Goal: Task Accomplishment & Management: Manage account settings

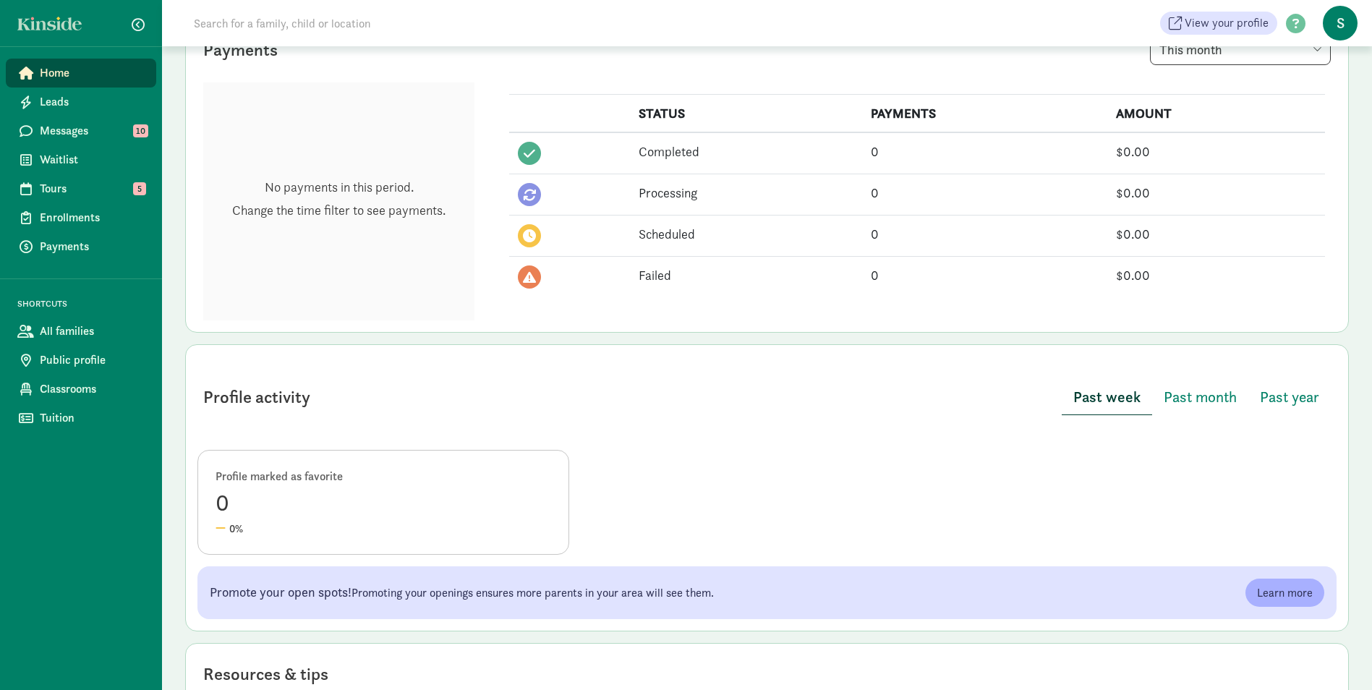
scroll to position [417, 0]
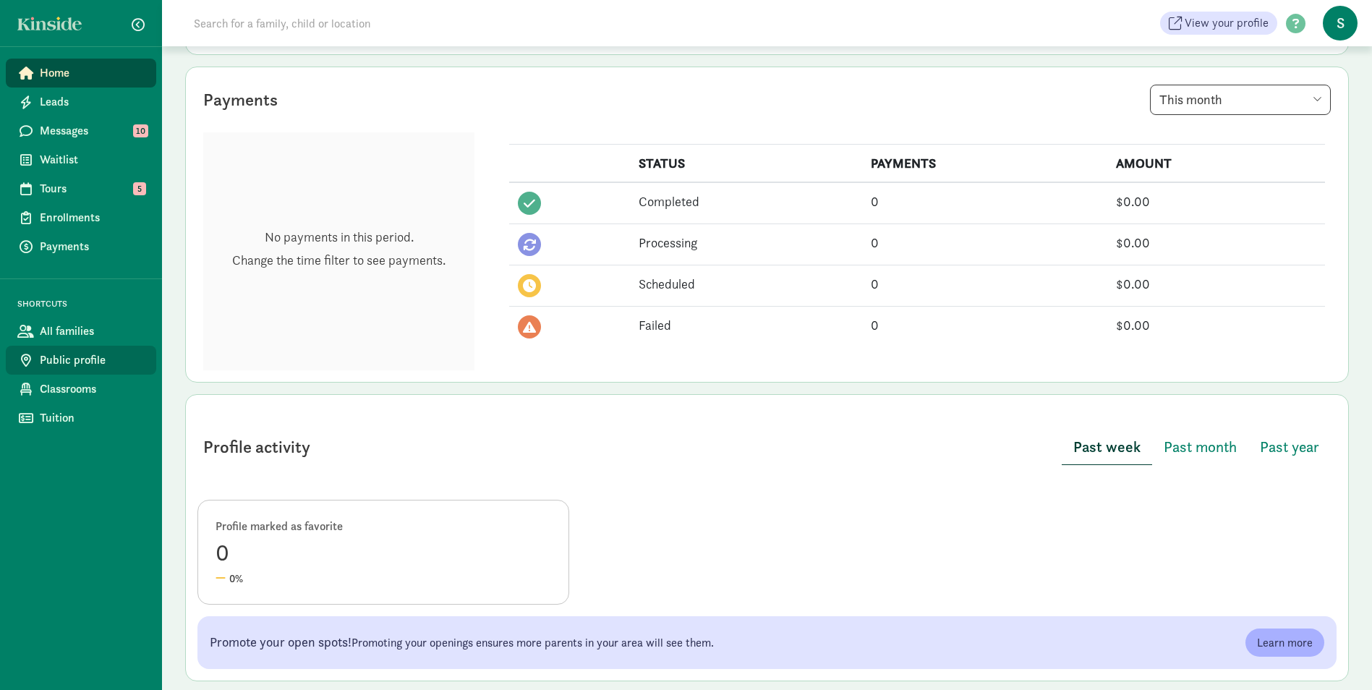
click at [79, 362] on span "Public profile" at bounding box center [92, 360] width 105 height 17
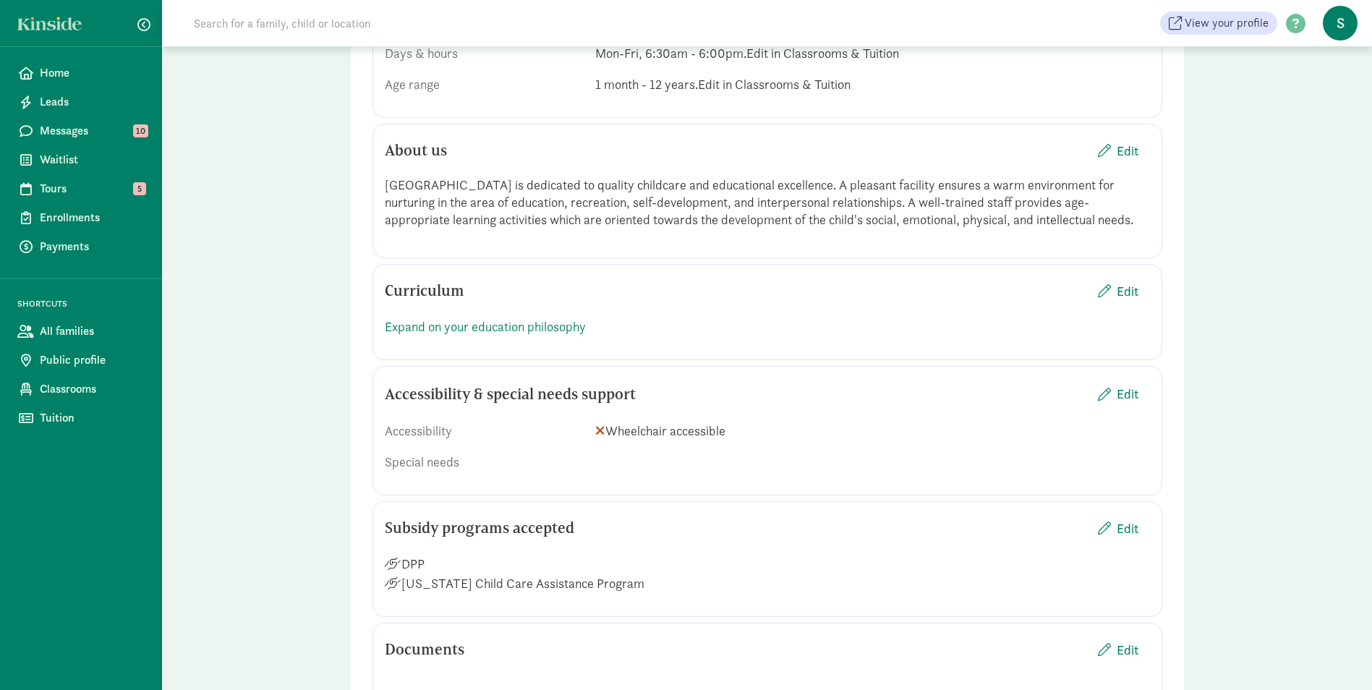
scroll to position [1447, 0]
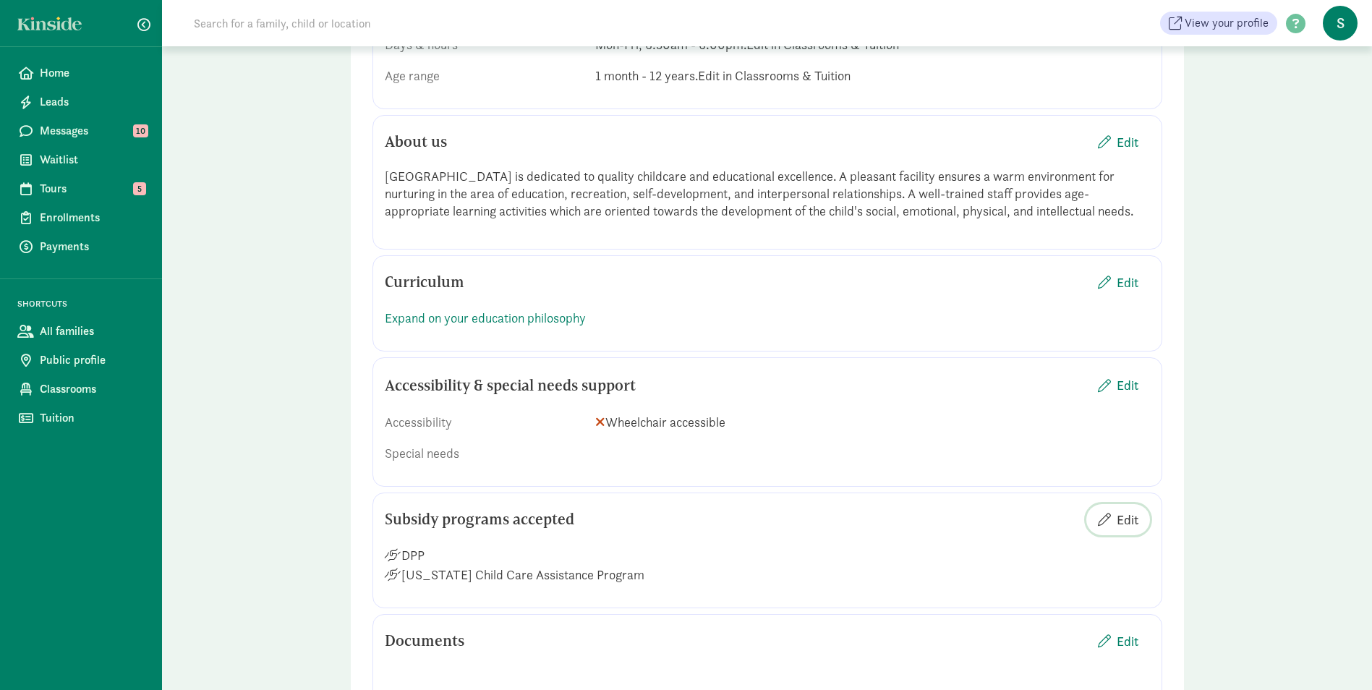
click at [1129, 517] on span "Edit" at bounding box center [1128, 520] width 22 height 20
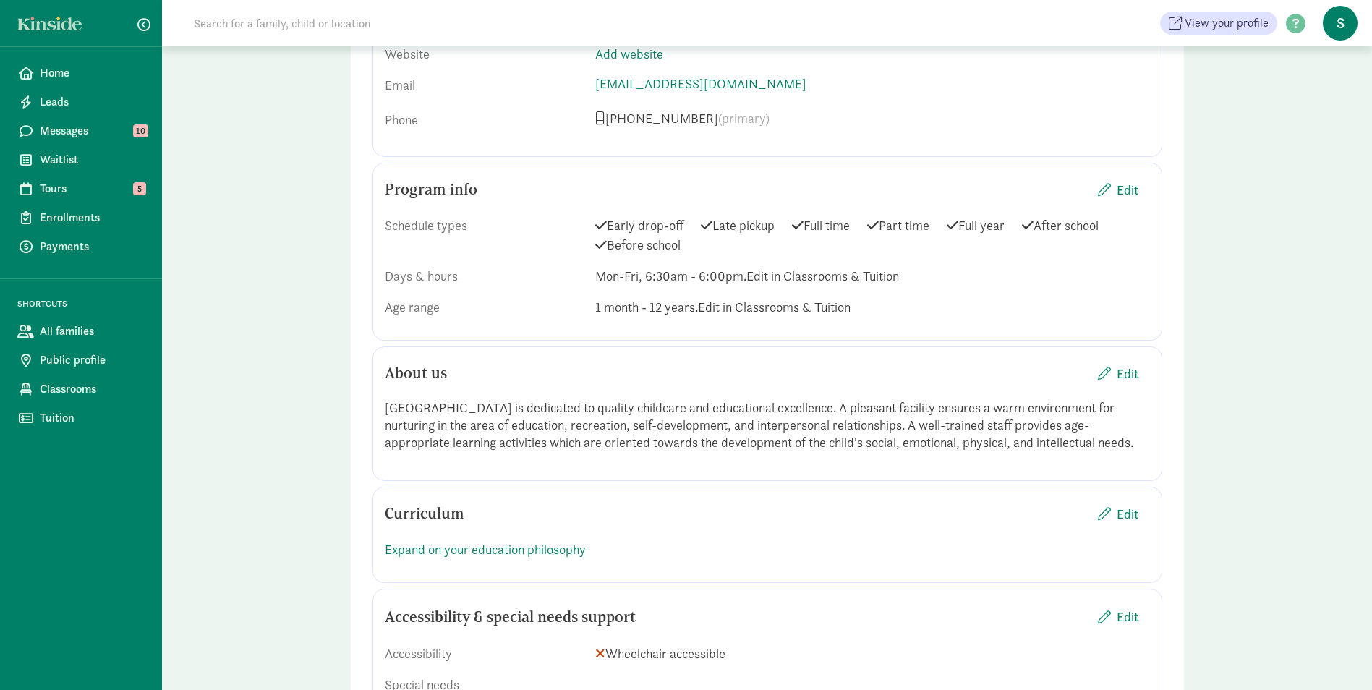
scroll to position [1375, 0]
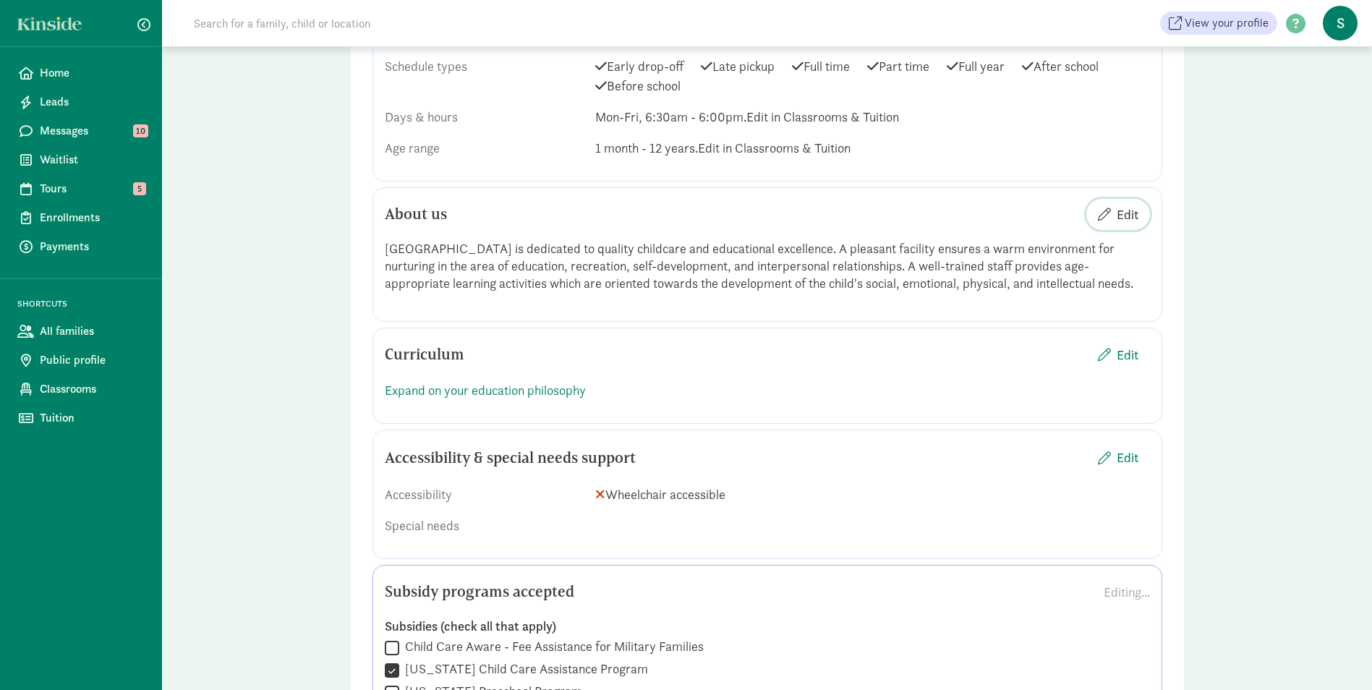
click at [1132, 205] on span "Edit" at bounding box center [1128, 215] width 22 height 20
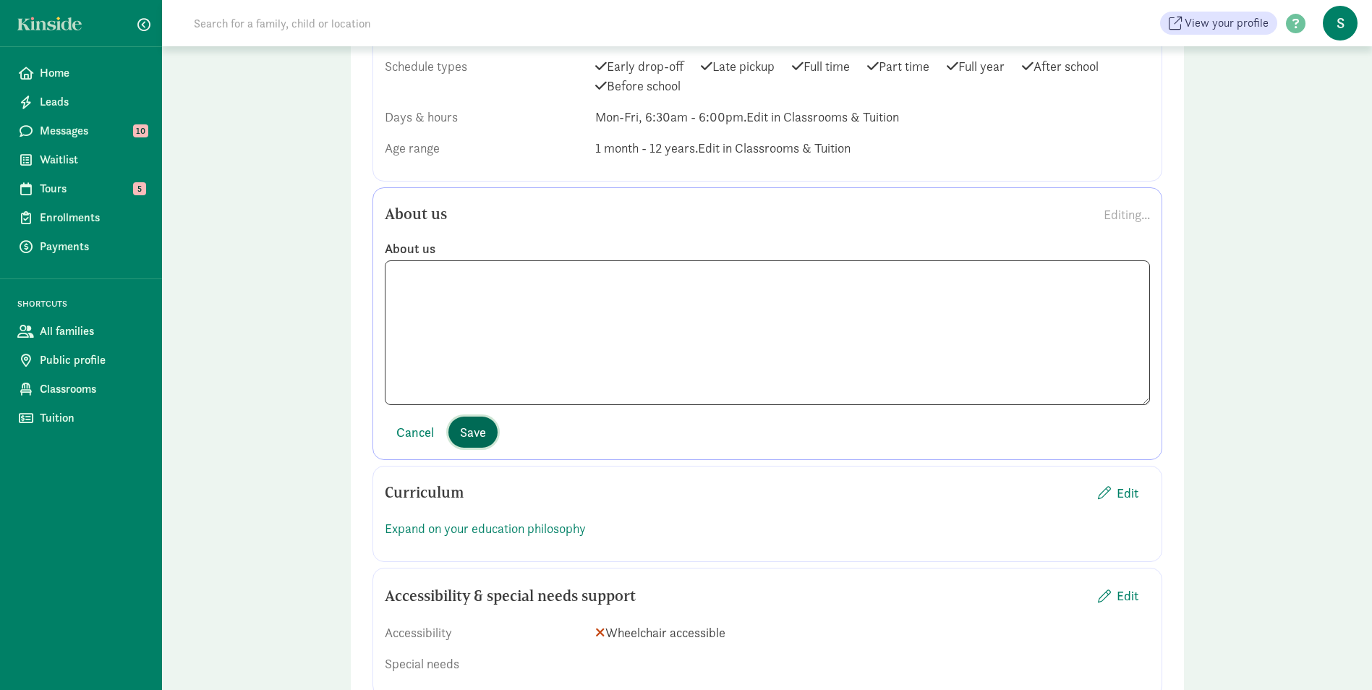
click at [473, 440] on span "Save" at bounding box center [473, 432] width 26 height 20
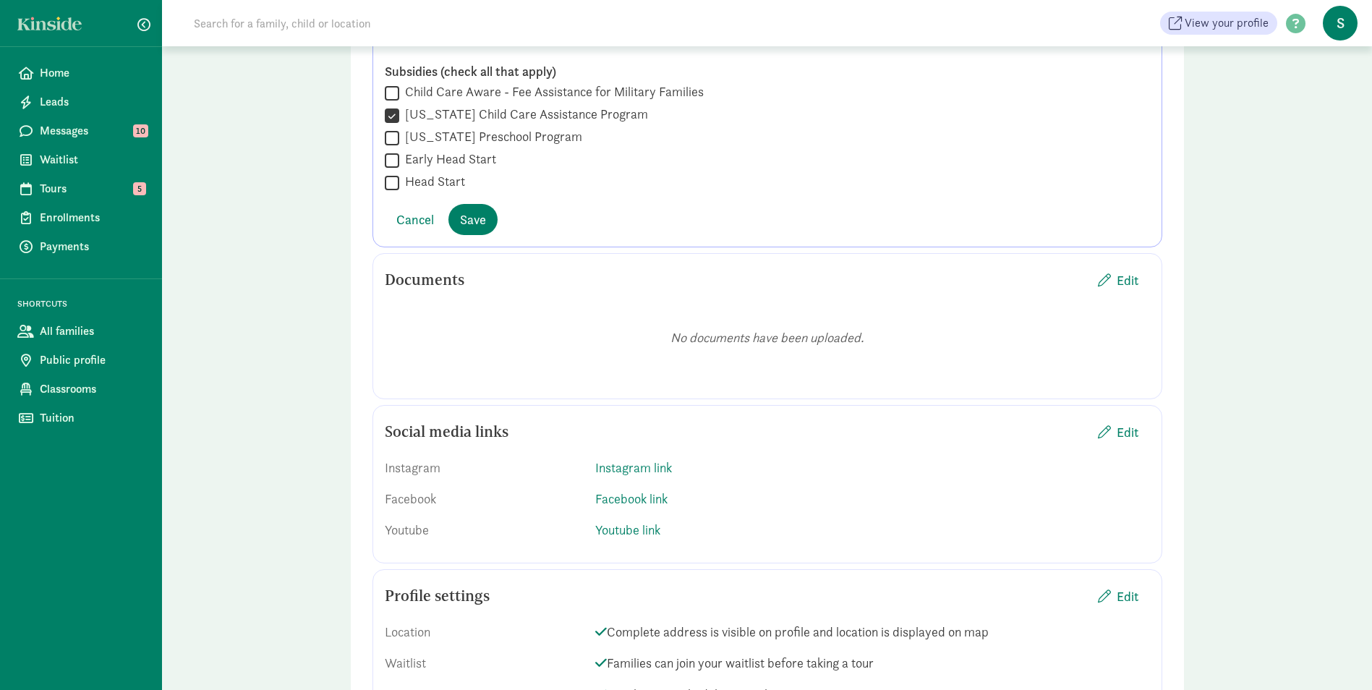
scroll to position [1928, 0]
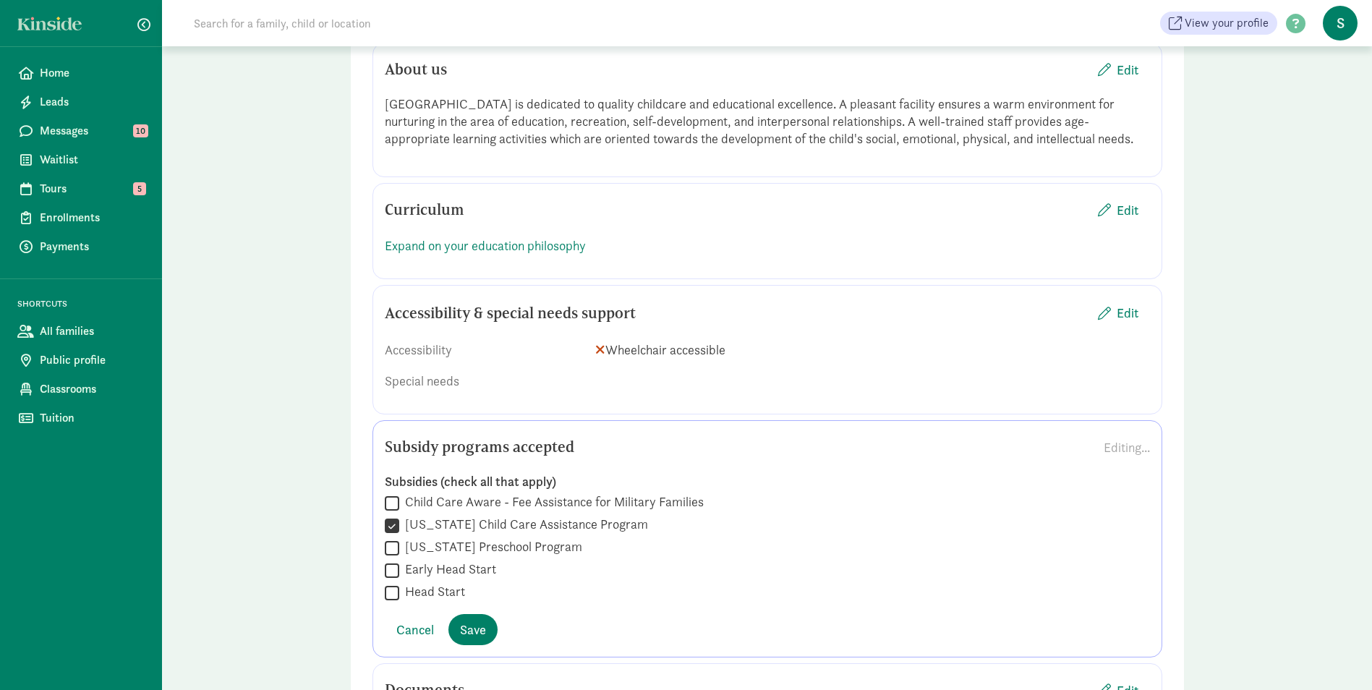
scroll to position [1494, 0]
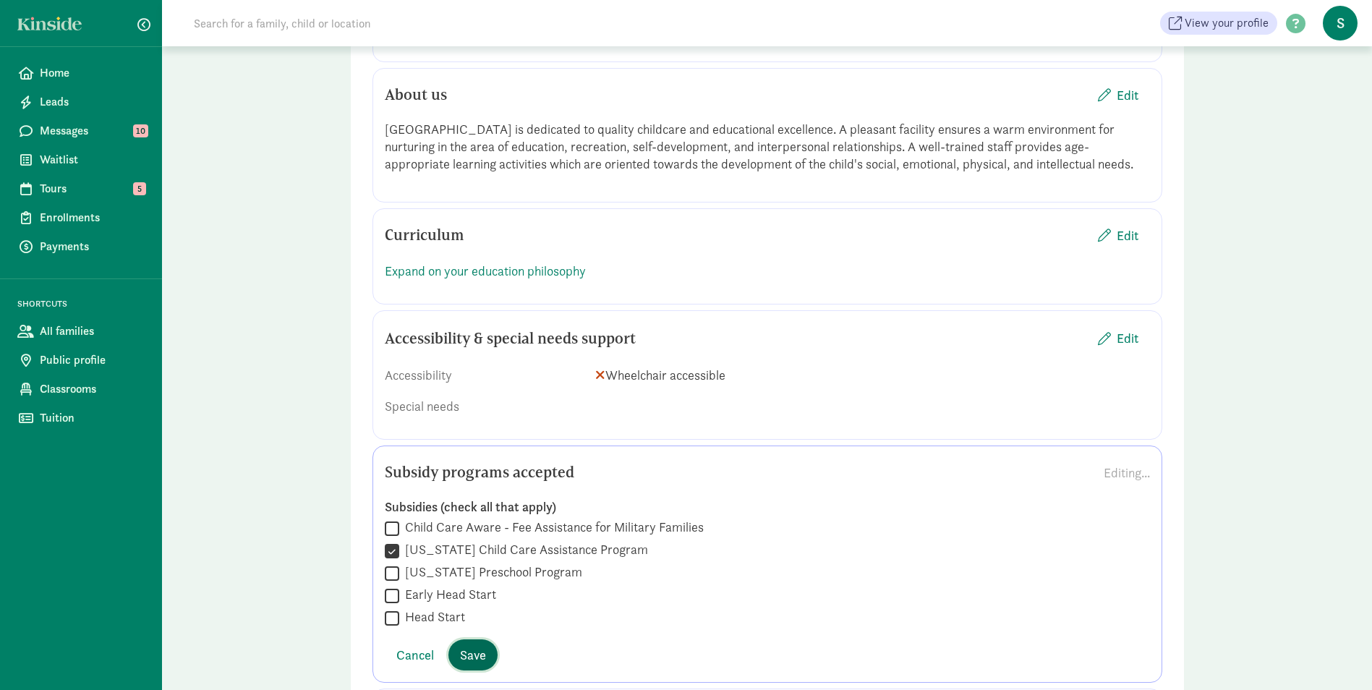
click at [476, 642] on button "Save" at bounding box center [473, 655] width 49 height 31
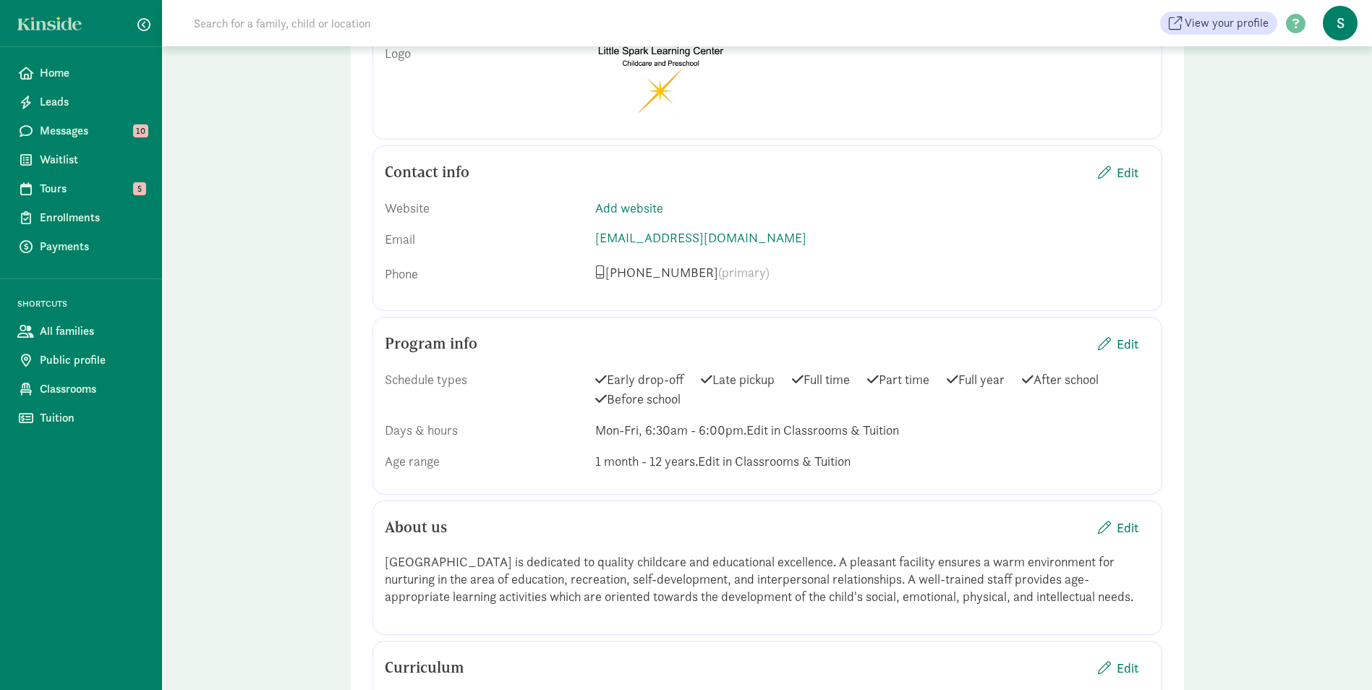
scroll to position [1060, 0]
click at [87, 85] on link "Home" at bounding box center [81, 73] width 150 height 29
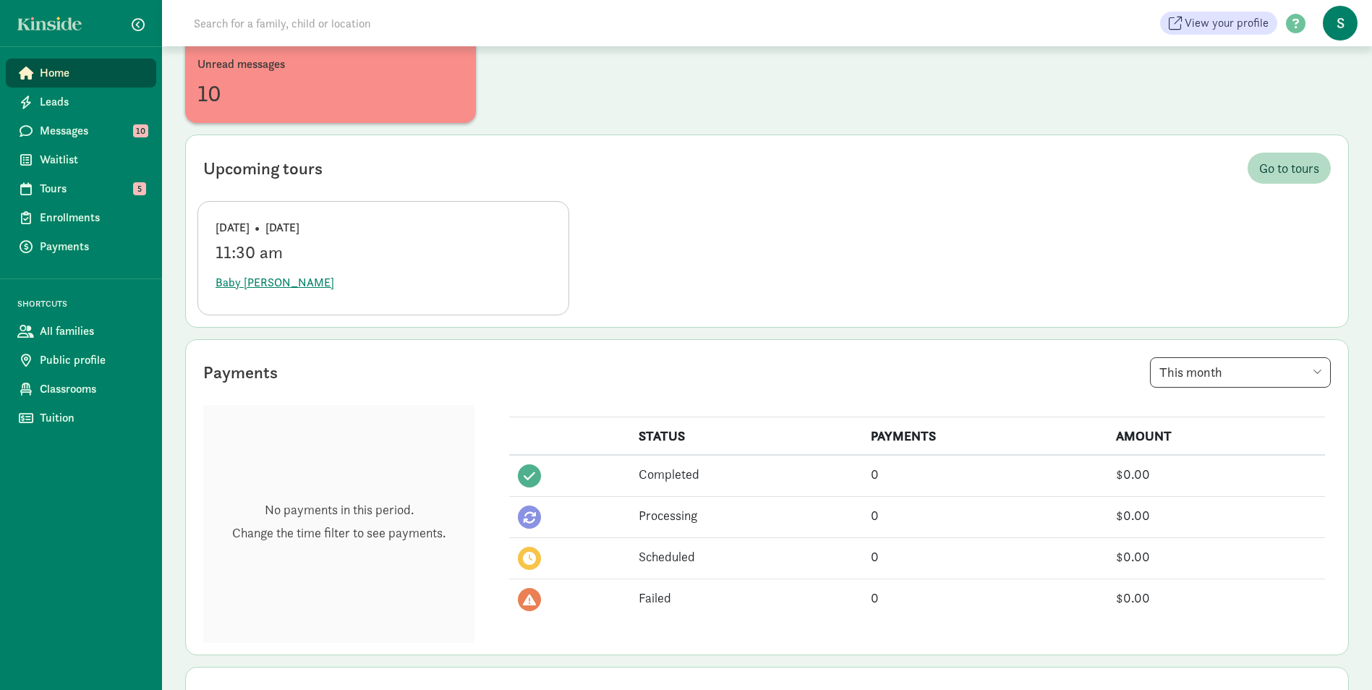
scroll to position [362, 0]
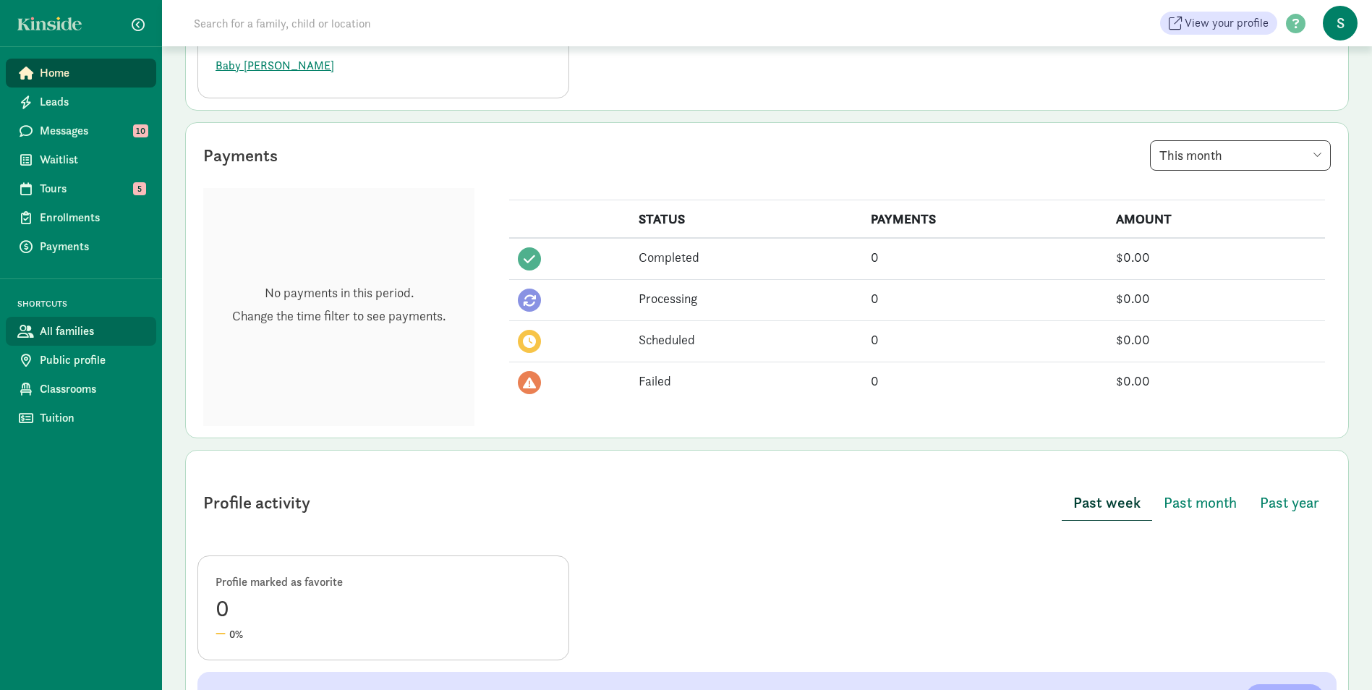
click at [80, 324] on span "All families" at bounding box center [92, 331] width 105 height 17
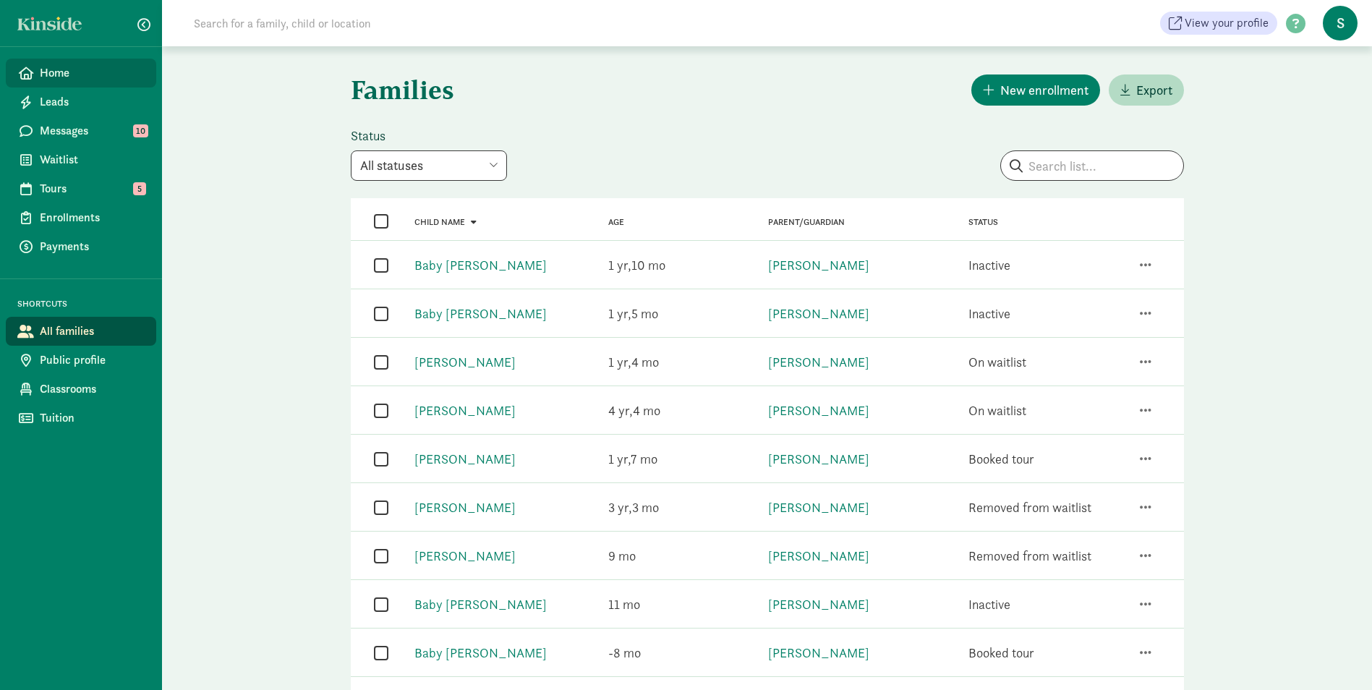
click at [72, 75] on span "Home" at bounding box center [92, 72] width 105 height 17
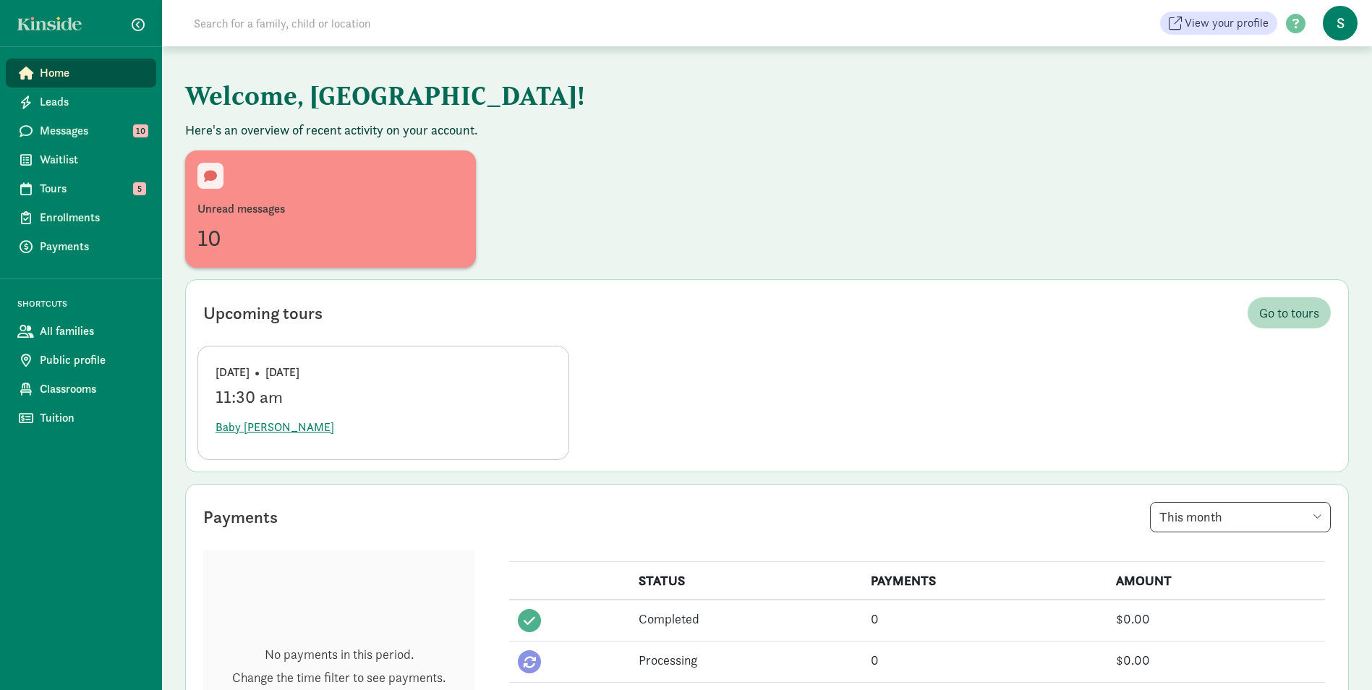
click at [56, 496] on div "Home Leads Messages 10 Waitlist Tours 5 Enrollments Payments SHORTCUTS All fami…" at bounding box center [81, 345] width 162 height 690
